Goal: Obtain resource: Download file/media

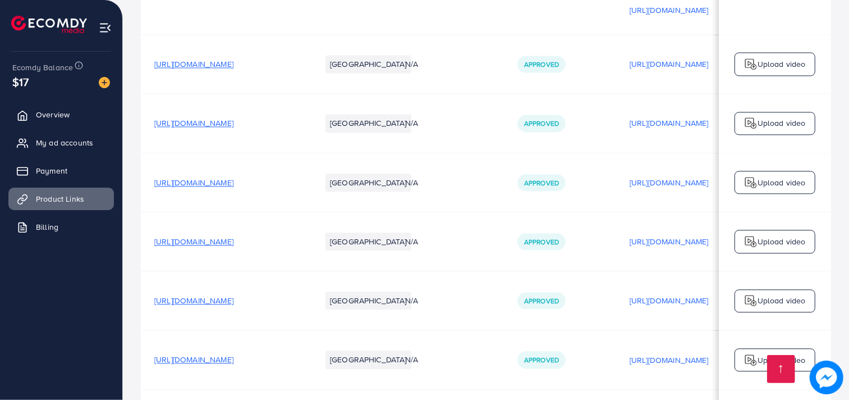
scroll to position [0, 196]
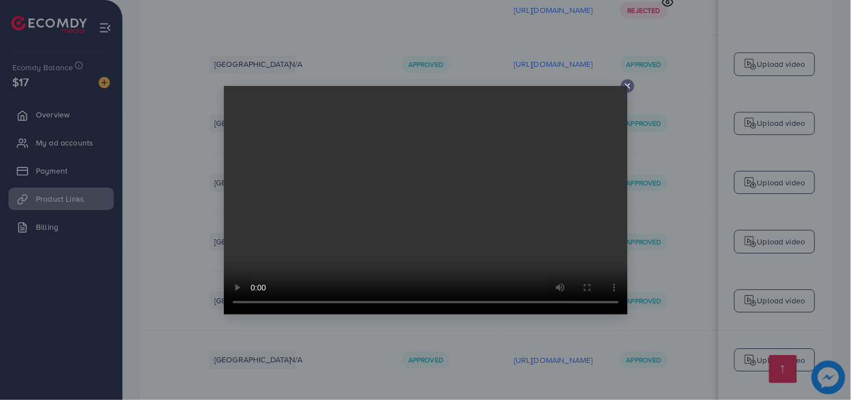
click at [626, 82] on icon at bounding box center [627, 85] width 9 height 9
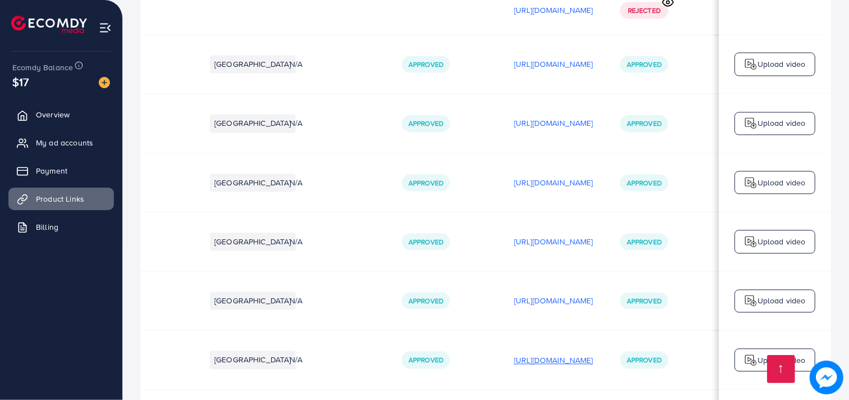
click at [520, 353] on p "[URL][DOMAIN_NAME]" at bounding box center [553, 359] width 79 height 13
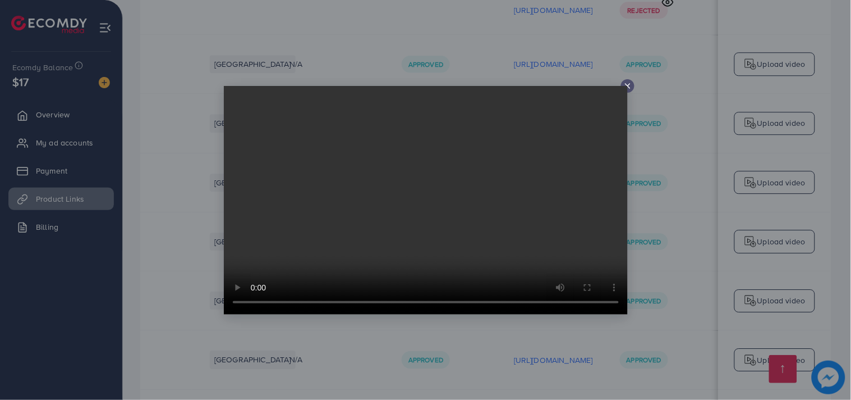
click at [626, 82] on icon at bounding box center [627, 85] width 9 height 9
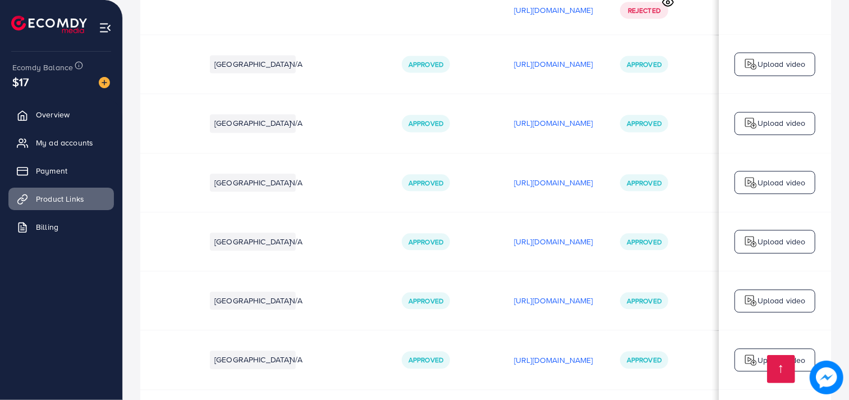
click at [565, 292] on div "[URL][DOMAIN_NAME]" at bounding box center [553, 300] width 79 height 17
click at [565, 293] on p "[URL][DOMAIN_NAME]" at bounding box center [553, 299] width 79 height 13
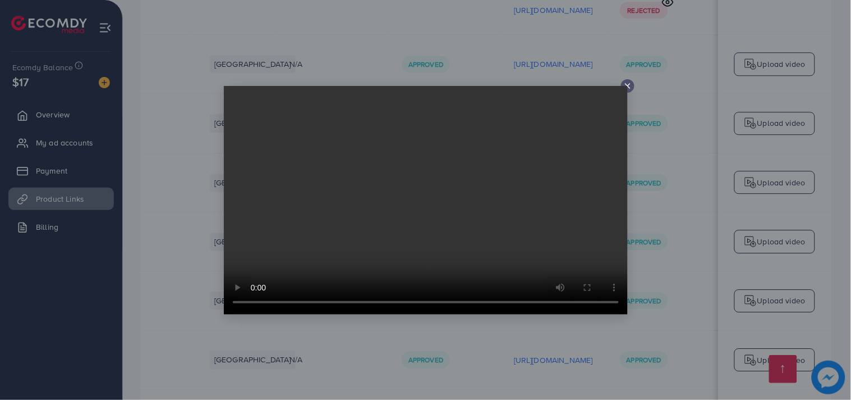
click at [627, 83] on icon at bounding box center [627, 85] width 9 height 9
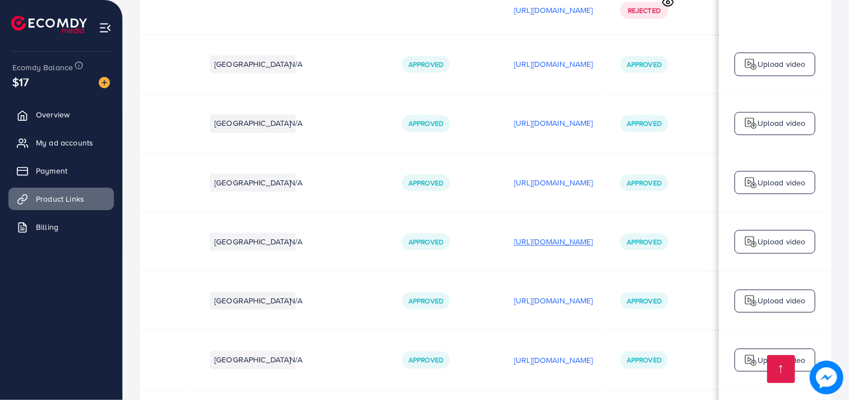
click at [556, 235] on p "[URL][DOMAIN_NAME]" at bounding box center [553, 241] width 79 height 13
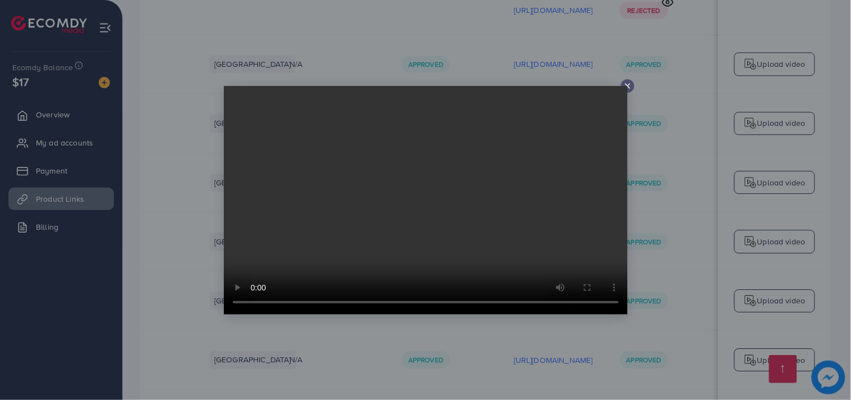
click at [629, 83] on icon at bounding box center [627, 85] width 9 height 9
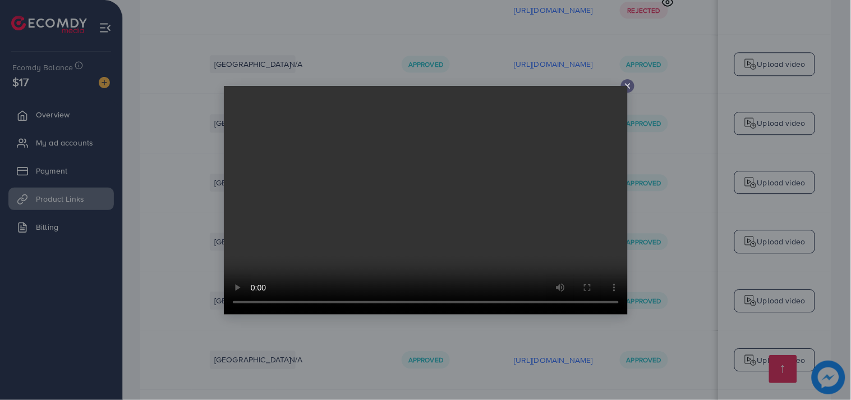
click at [627, 85] on line at bounding box center [628, 86] width 4 height 4
